Goal: Use online tool/utility: Use online tool/utility

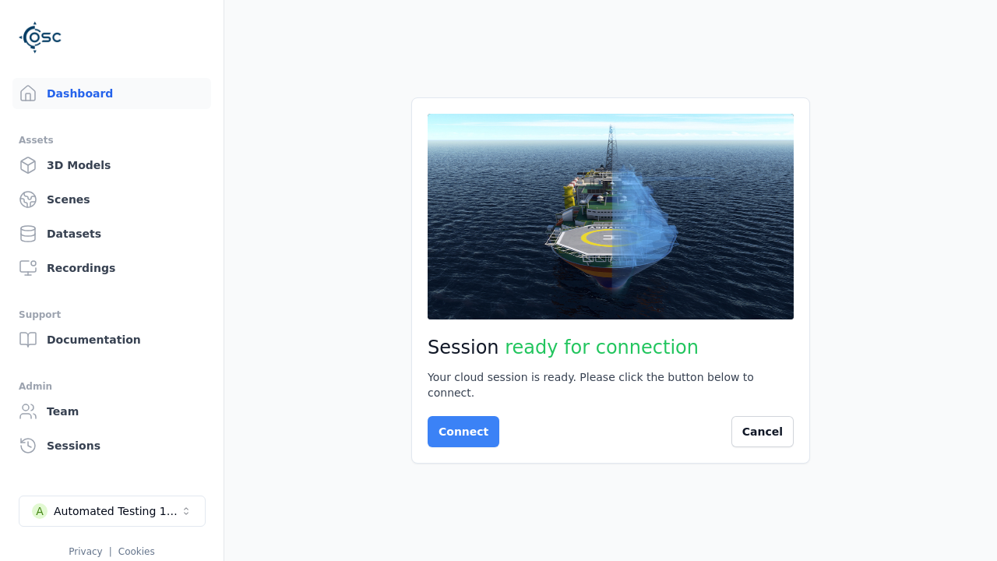
click at [459, 424] on button "Connect" at bounding box center [464, 431] width 72 height 31
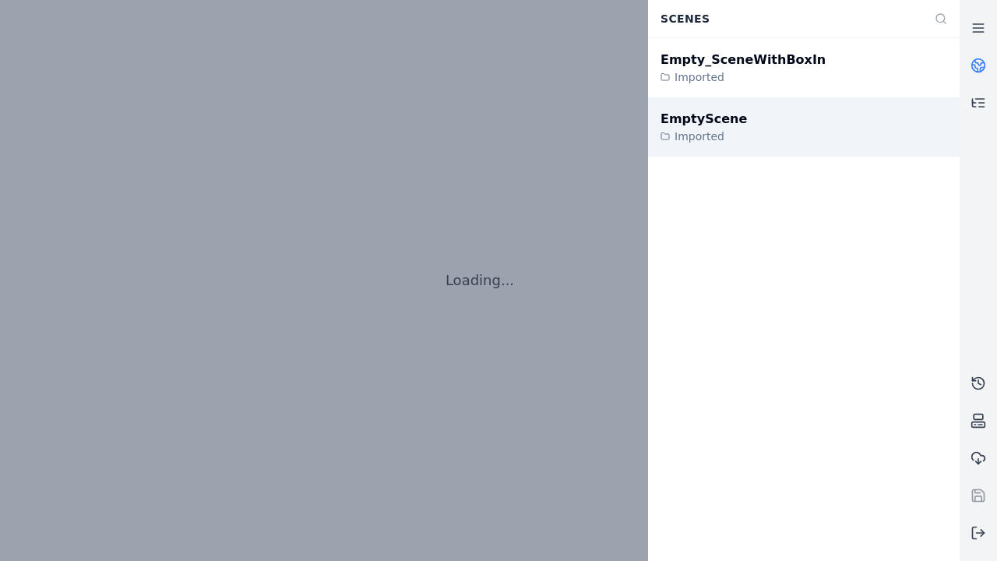
click at [695, 118] on div "EmptyScene" at bounding box center [704, 119] width 86 height 19
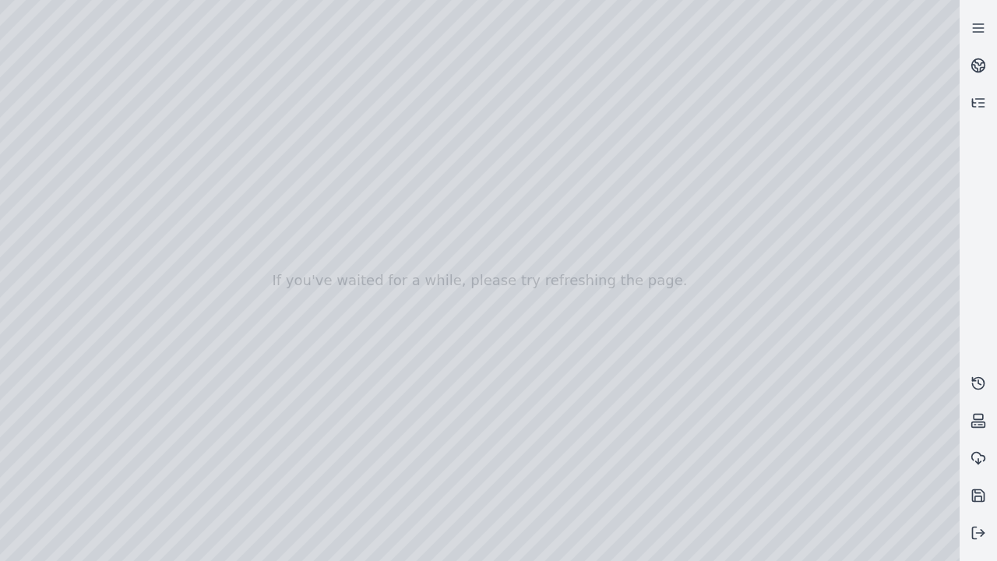
click at [34, 142] on div at bounding box center [480, 280] width 960 height 561
click at [34, 161] on div at bounding box center [480, 280] width 960 height 561
click at [259, 36] on div at bounding box center [480, 280] width 960 height 561
drag, startPoint x: 257, startPoint y: 182, endPoint x: 517, endPoint y: 385, distance: 329.2
click at [517, 385] on div at bounding box center [480, 280] width 960 height 561
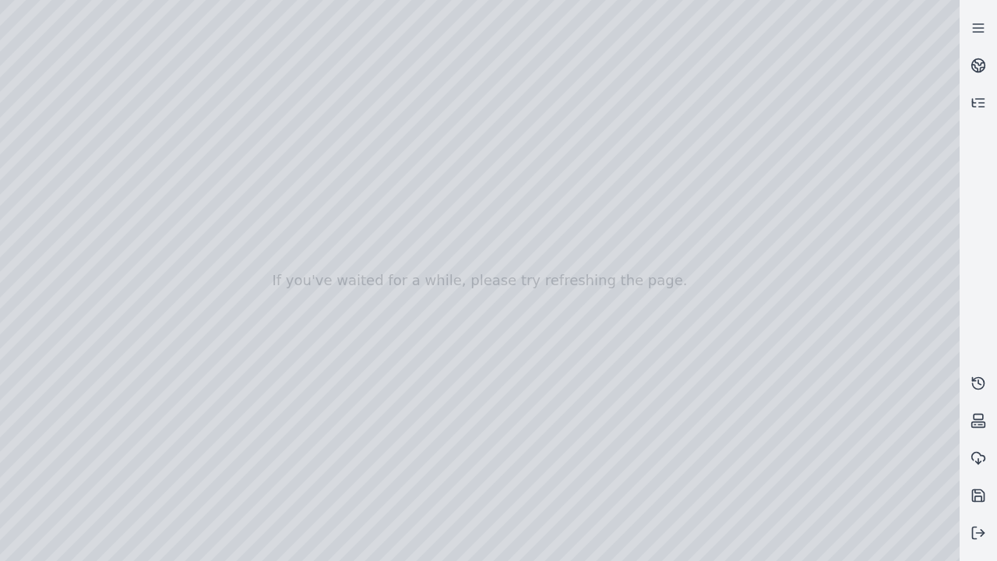
click at [475, 513] on div at bounding box center [480, 280] width 960 height 561
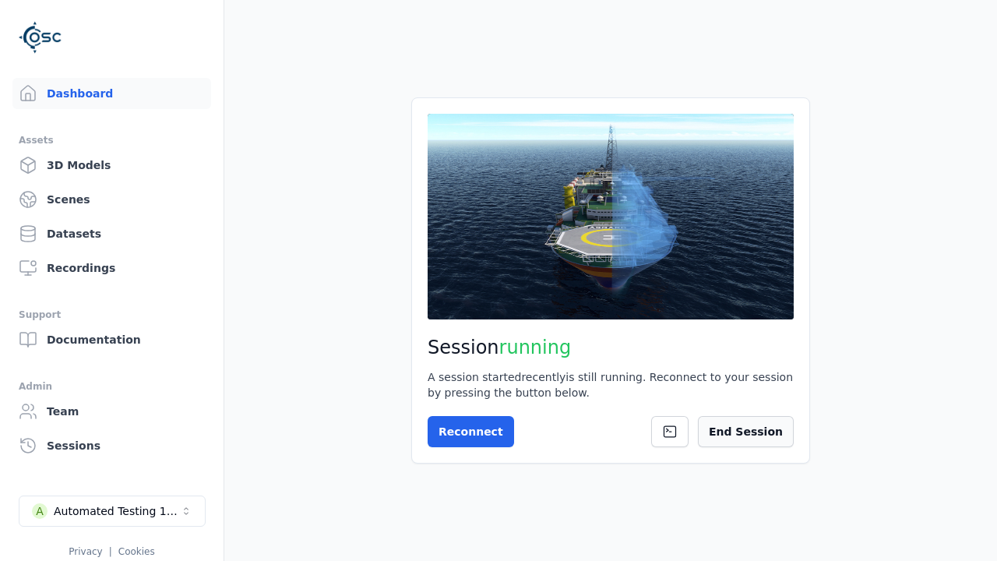
click at [754, 432] on button "End Session" at bounding box center [746, 431] width 96 height 31
